Goal: Task Accomplishment & Management: Use online tool/utility

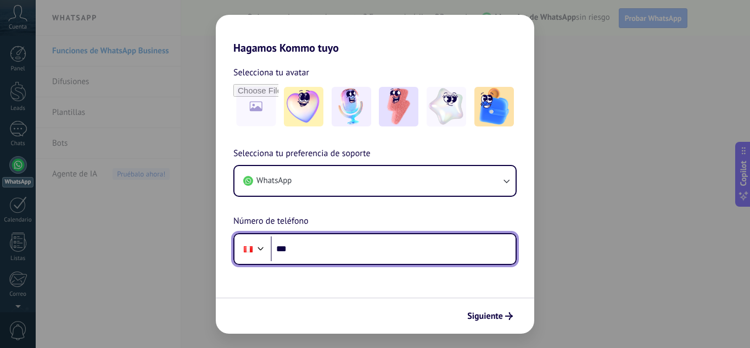
click at [300, 253] on input "***" at bounding box center [393, 248] width 245 height 25
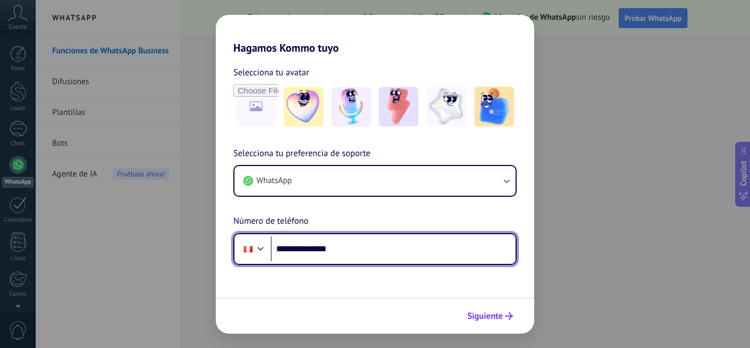
type input "**********"
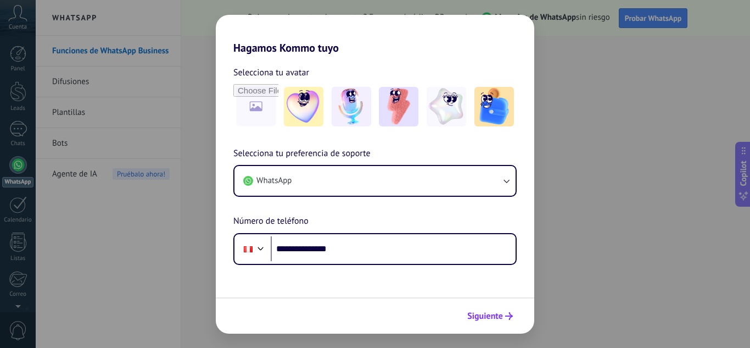
click at [490, 312] on span "Siguiente" at bounding box center [485, 316] width 36 height 8
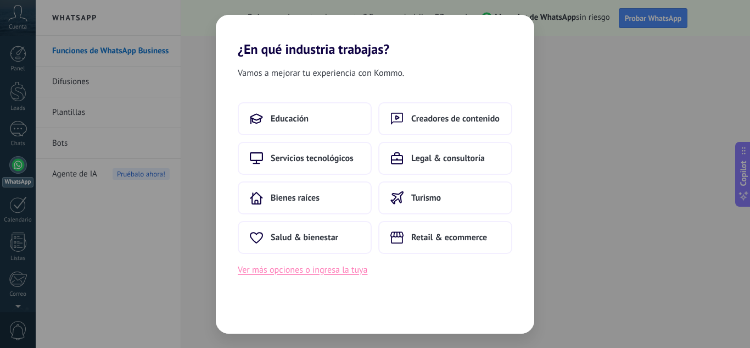
click at [300, 272] on button "Ver más opciones o ingresa la tuya" at bounding box center [303, 269] width 130 height 14
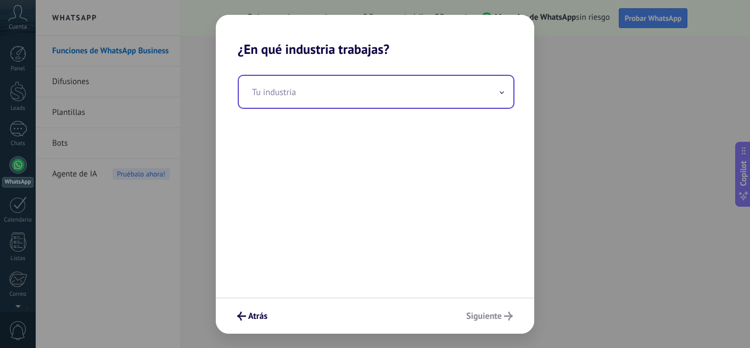
click at [350, 104] on input "text" at bounding box center [376, 92] width 275 height 32
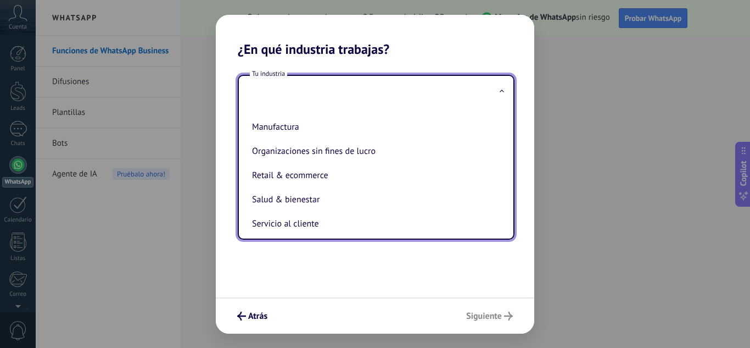
scroll to position [165, 0]
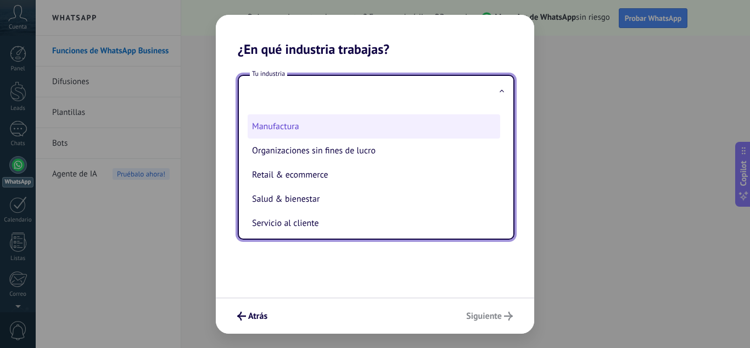
click at [302, 130] on li "Manufactura" at bounding box center [374, 126] width 253 height 24
type input "**********"
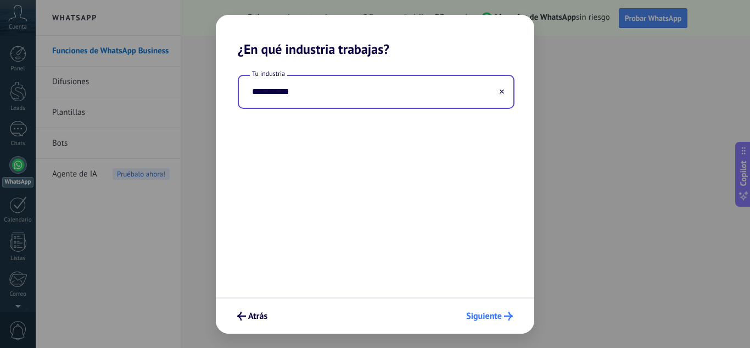
click at [498, 312] on span "Siguiente" at bounding box center [484, 316] width 36 height 8
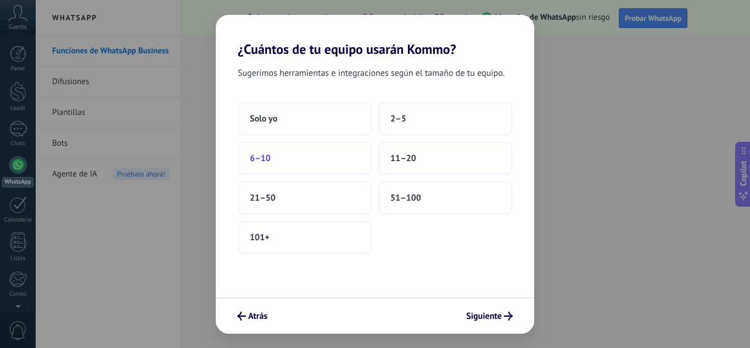
click at [298, 165] on button "6–10" at bounding box center [305, 158] width 134 height 33
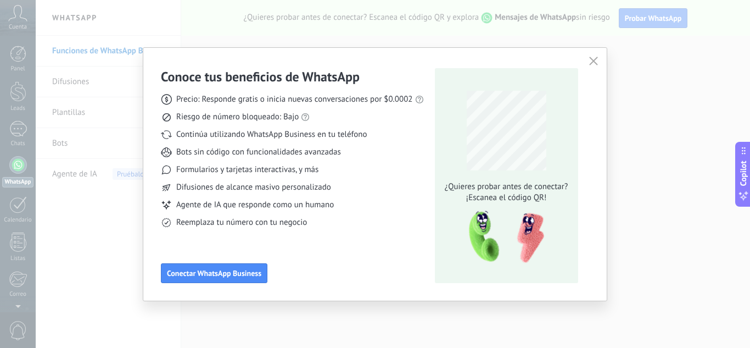
click at [595, 63] on use "button" at bounding box center [593, 61] width 8 height 8
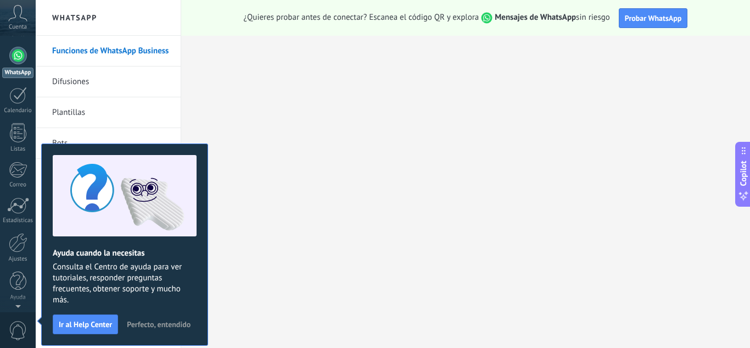
scroll to position [0, 0]
click at [123, 89] on link "Difusiones" at bounding box center [110, 81] width 117 height 31
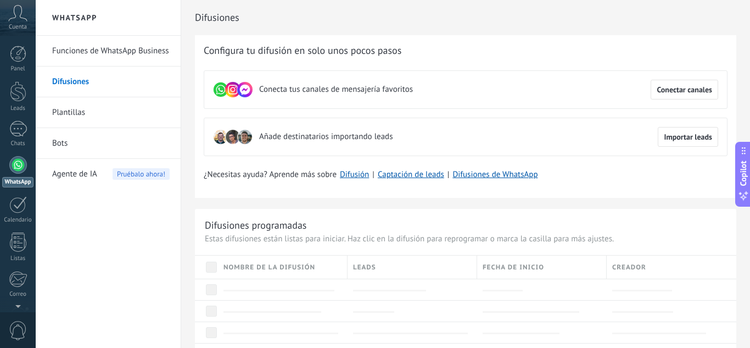
click at [72, 117] on link "Plantillas" at bounding box center [110, 112] width 117 height 31
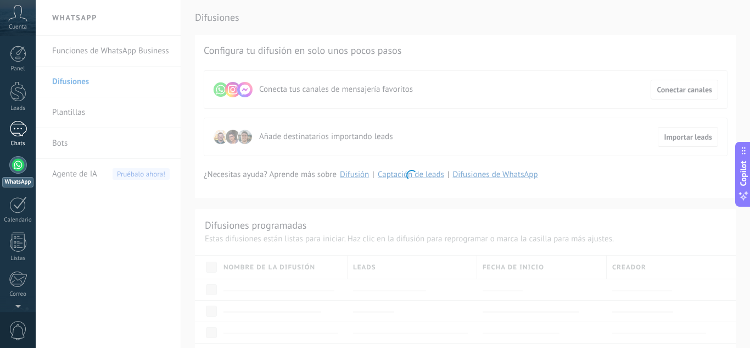
click at [9, 127] on div at bounding box center [18, 129] width 18 height 16
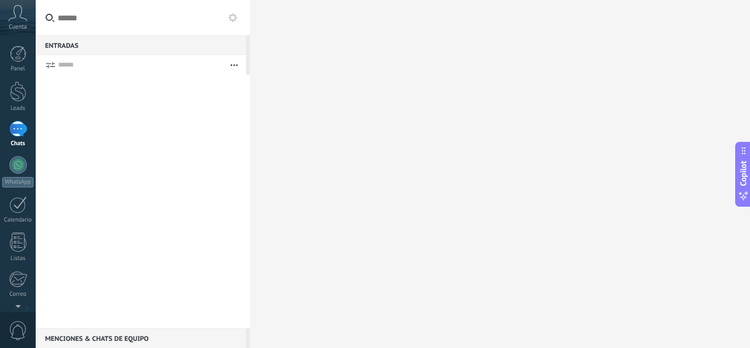
click at [18, 29] on span "Cuenta" at bounding box center [18, 27] width 18 height 7
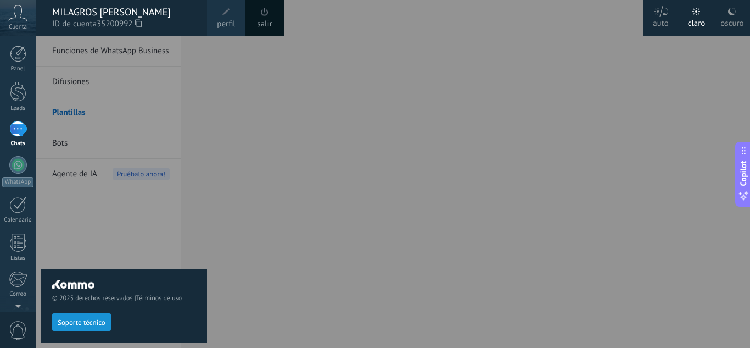
click at [288, 46] on div at bounding box center [411, 174] width 750 height 348
